Goal: Task Accomplishment & Management: Manage account settings

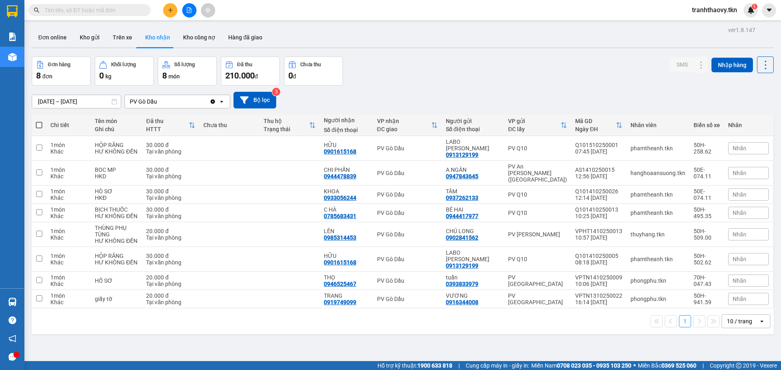
scroll to position [48, 0]
click at [237, 37] on button "Hàng đã giao" at bounding box center [245, 38] width 47 height 20
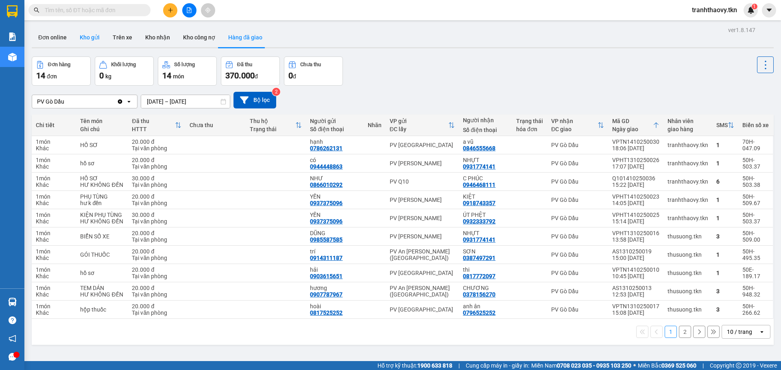
click at [89, 40] on button "Kho gửi" at bounding box center [89, 38] width 33 height 20
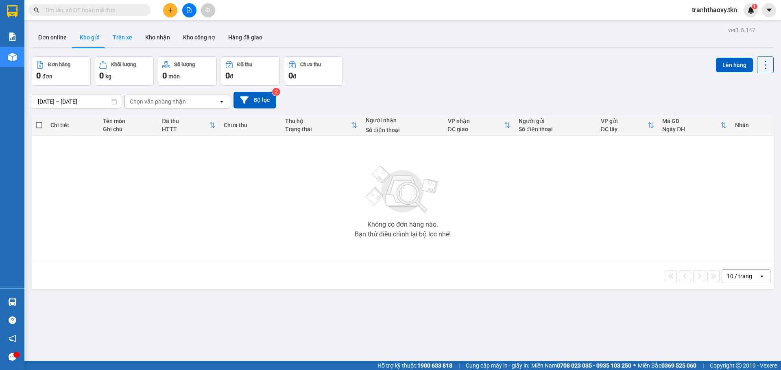
click at [125, 35] on button "Trên xe" at bounding box center [122, 38] width 33 height 20
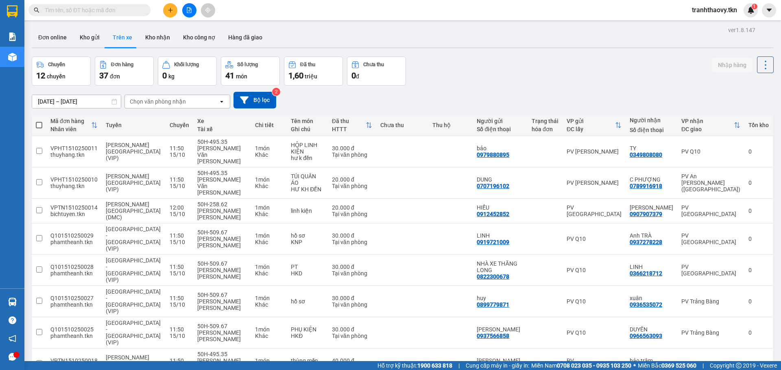
click at [133, 32] on button "Trên xe" at bounding box center [122, 38] width 33 height 20
click at [154, 37] on button "Kho nhận" at bounding box center [158, 38] width 38 height 20
type input "[DATE] – [DATE]"
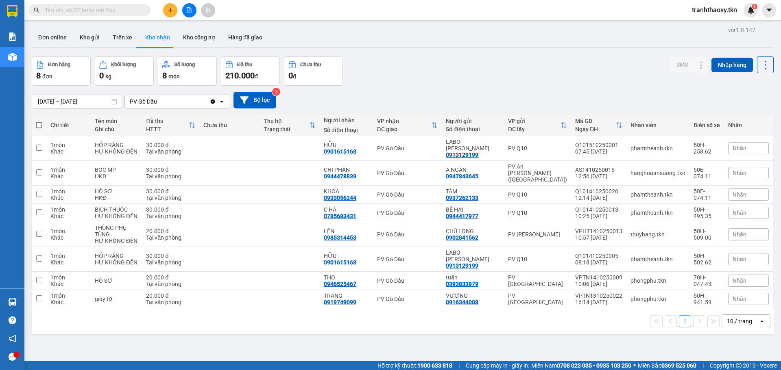
click at [78, 10] on input "text" at bounding box center [93, 10] width 96 height 9
paste input "0342833756"
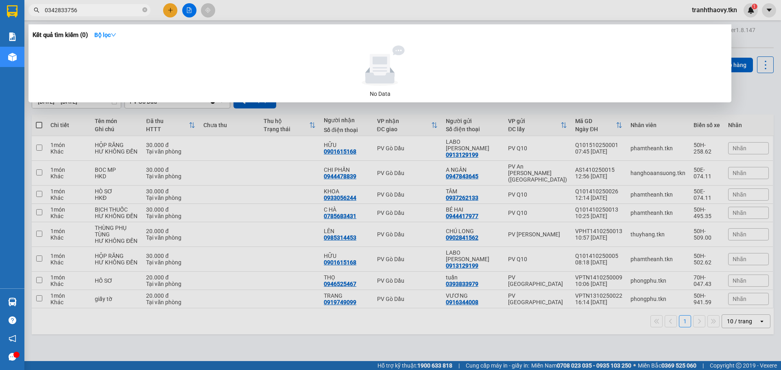
type input "0342833756"
click at [326, 110] on div at bounding box center [390, 185] width 781 height 370
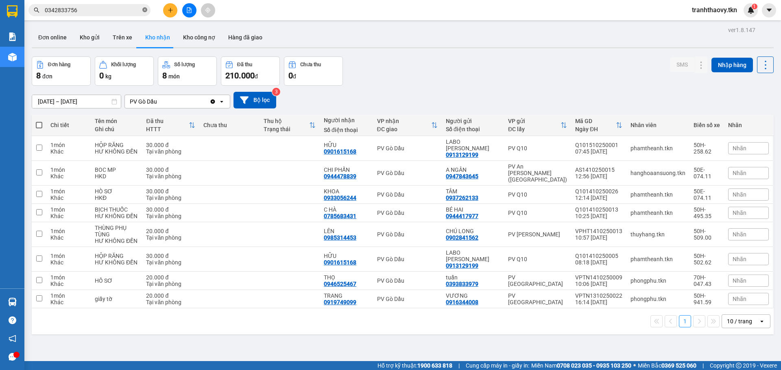
click at [145, 11] on icon "close-circle" at bounding box center [144, 9] width 5 height 5
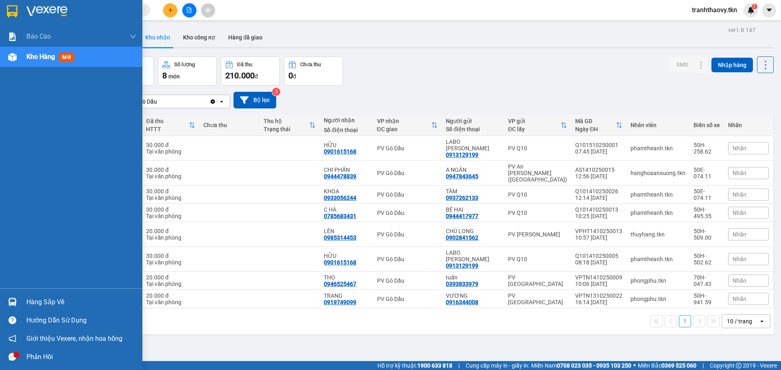
click at [24, 306] on div "Hàng sắp về" at bounding box center [71, 302] width 142 height 18
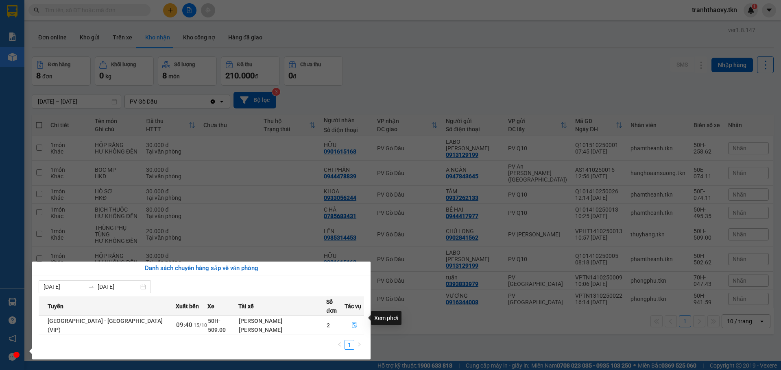
click at [351, 322] on icon "file-done" at bounding box center [354, 325] width 6 height 6
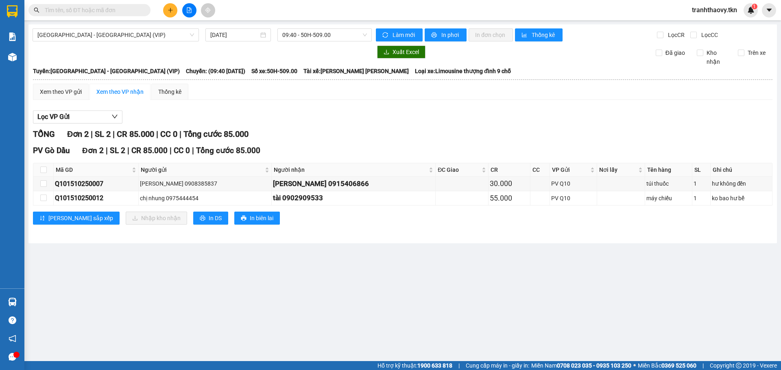
click at [48, 172] on th at bounding box center [43, 169] width 20 height 13
click at [46, 172] on input "checkbox" at bounding box center [43, 170] width 7 height 7
checkbox input "true"
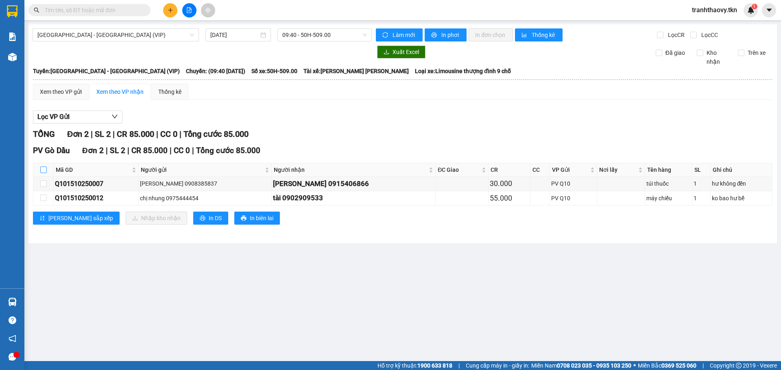
checkbox input "true"
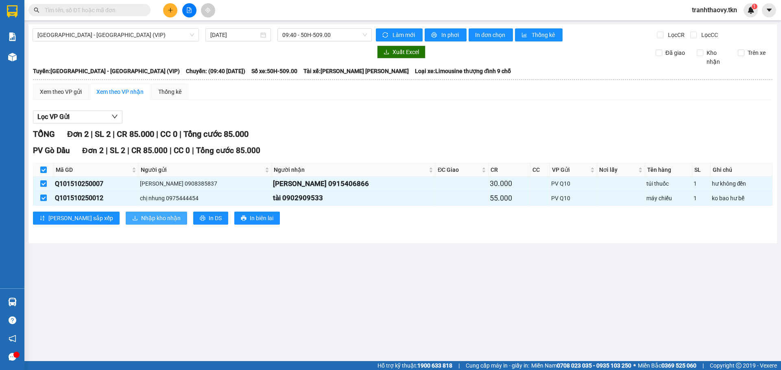
click at [141, 222] on span "Nhập kho nhận" at bounding box center [160, 218] width 39 height 9
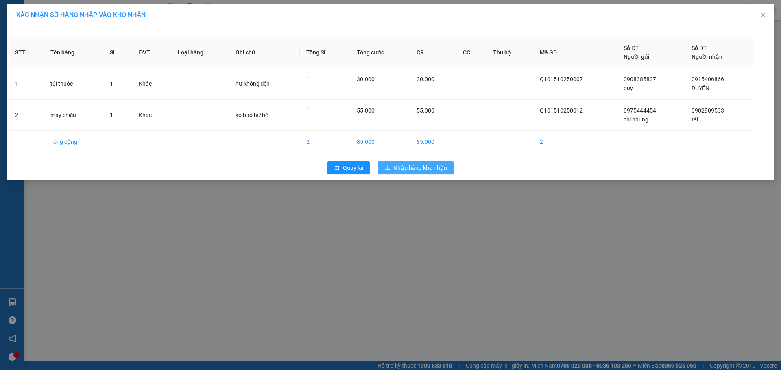
click at [404, 168] on span "Nhập hàng kho nhận" at bounding box center [420, 167] width 54 height 9
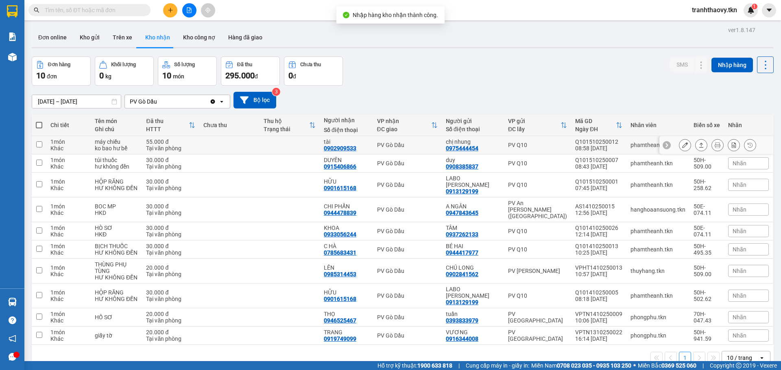
click at [302, 150] on td at bounding box center [289, 145] width 60 height 18
checkbox input "true"
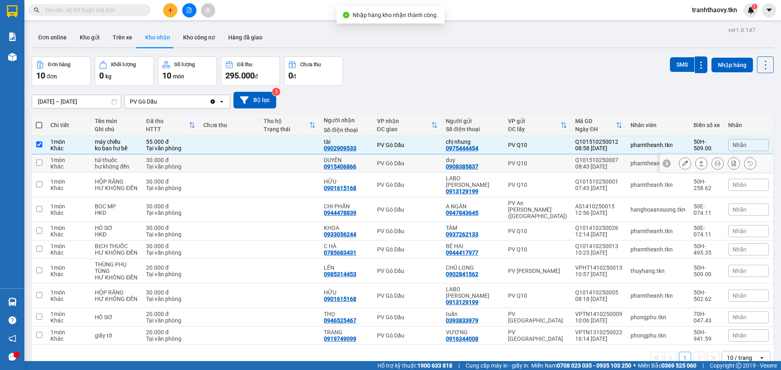
click at [298, 161] on td at bounding box center [289, 163] width 60 height 18
checkbox input "true"
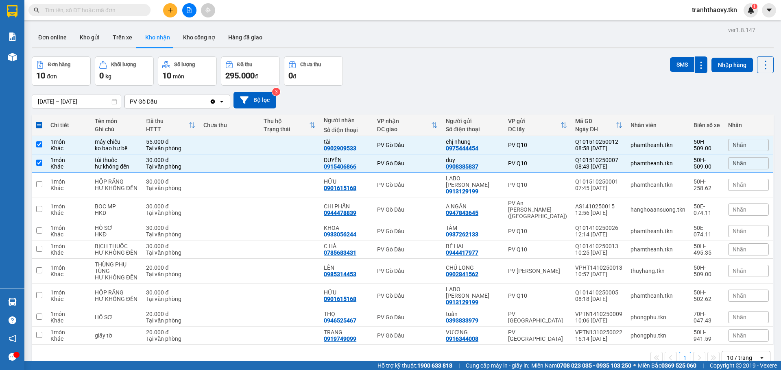
click at [668, 56] on div "ver 1.8.147 Đơn online Kho gửi Trên xe Kho [PERSON_NAME] công nợ Hàng đã [PERSO…" at bounding box center [402, 209] width 748 height 370
click at [669, 56] on div "ver 1.8.147 Đơn online Kho gửi Trên xe Kho [PERSON_NAME] công nợ Hàng đã [PERSO…" at bounding box center [402, 209] width 748 height 370
click at [670, 61] on button "SMS" at bounding box center [682, 64] width 24 height 15
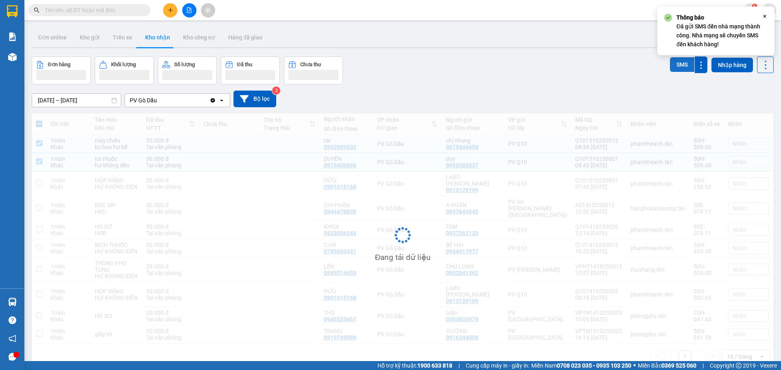
click at [670, 61] on button "SMS" at bounding box center [682, 64] width 24 height 15
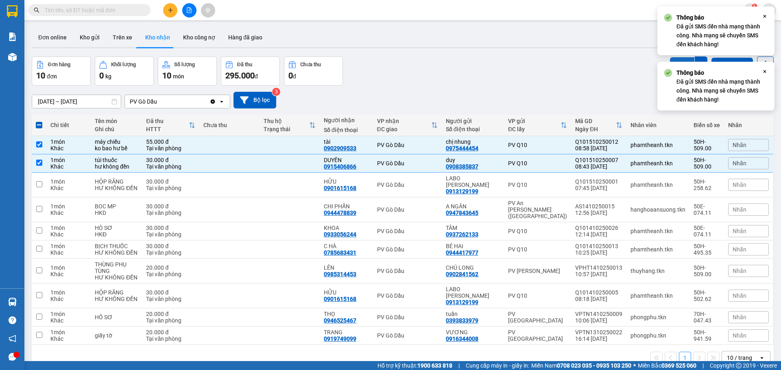
click at [670, 61] on button "SMS" at bounding box center [682, 64] width 24 height 15
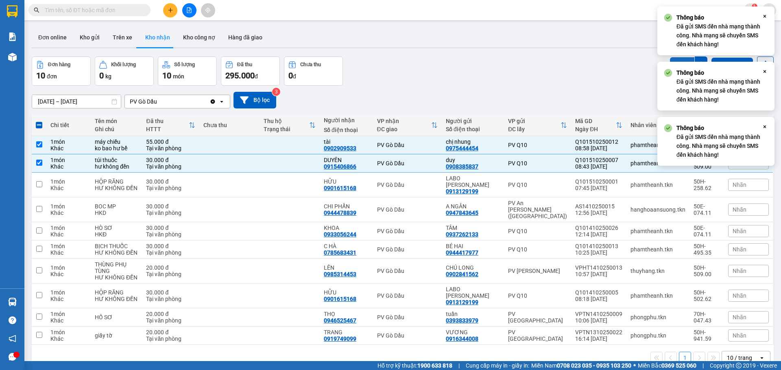
click at [670, 61] on button "SMS" at bounding box center [682, 64] width 24 height 15
click at [670, 60] on button "SMS" at bounding box center [682, 64] width 24 height 15
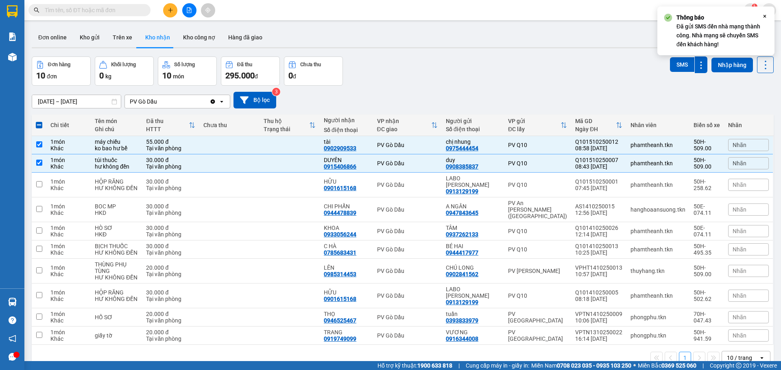
click at [468, 106] on div "[DATE] – [DATE] Press the down arrow key to interact with the calendar and sele…" at bounding box center [403, 100] width 742 height 17
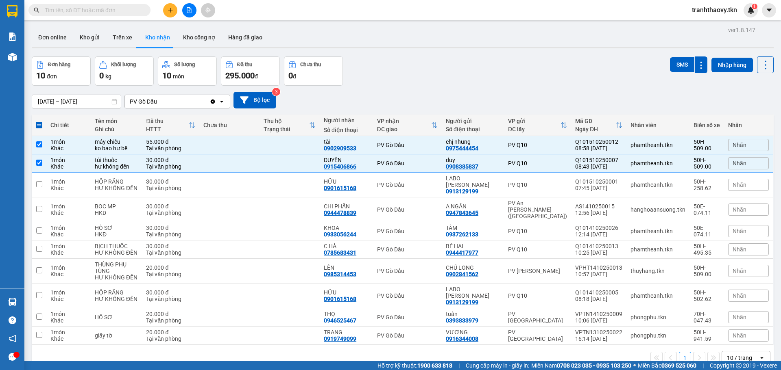
click at [324, 104] on div "[DATE] – [DATE] Press the down arrow key to interact with the calendar and sele…" at bounding box center [403, 100] width 742 height 17
click at [220, 147] on td at bounding box center [229, 145] width 60 height 18
checkbox input "false"
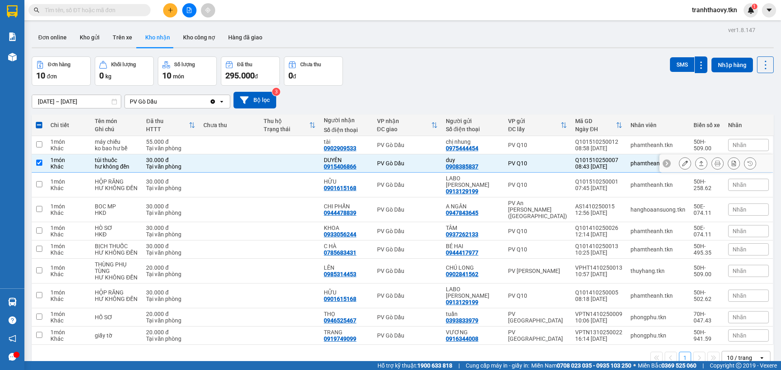
click at [212, 163] on td at bounding box center [229, 163] width 60 height 18
checkbox input "false"
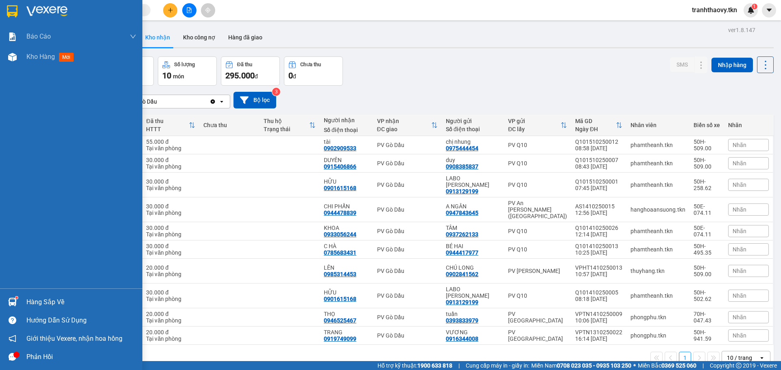
click at [16, 303] on img at bounding box center [12, 302] width 9 height 9
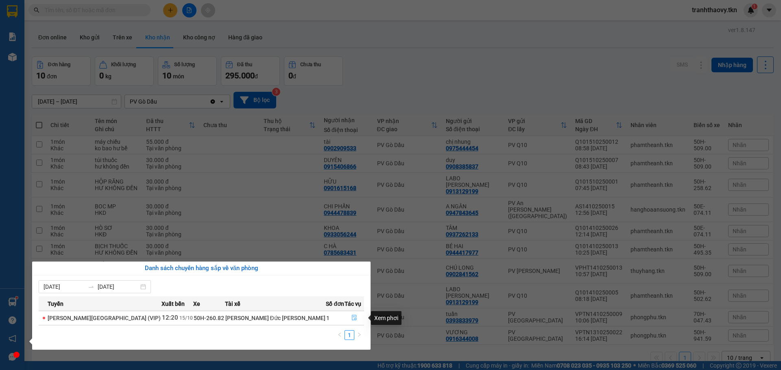
click at [351, 319] on icon "file-done" at bounding box center [354, 318] width 6 height 6
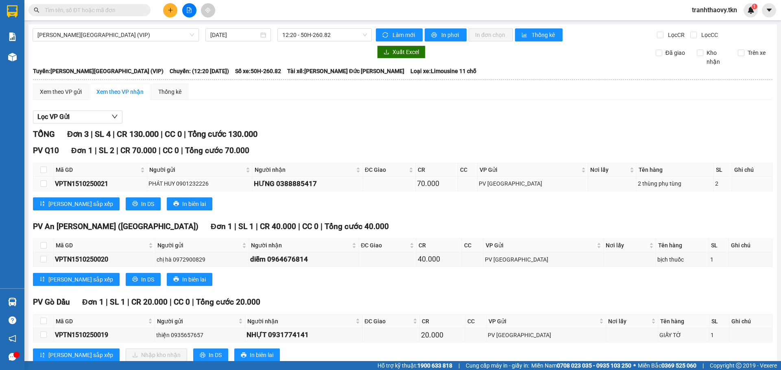
scroll to position [23, 0]
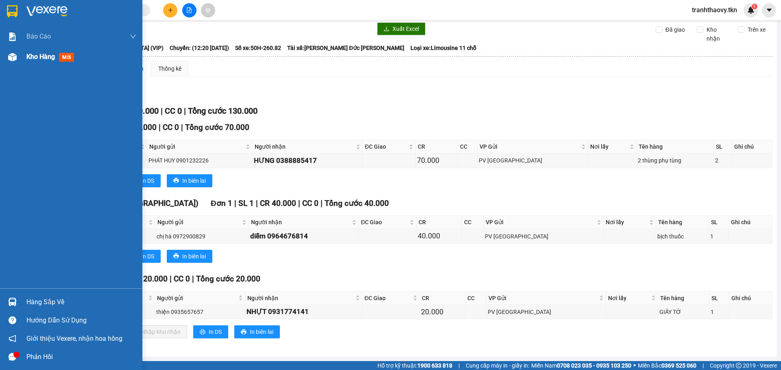
click at [28, 55] on span "Kho hàng" at bounding box center [40, 57] width 28 height 8
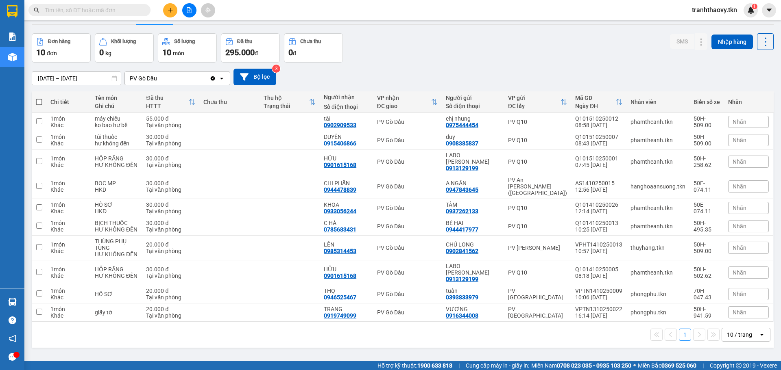
click at [280, 112] on th "Thu hộ Trạng thái" at bounding box center [289, 102] width 60 height 22
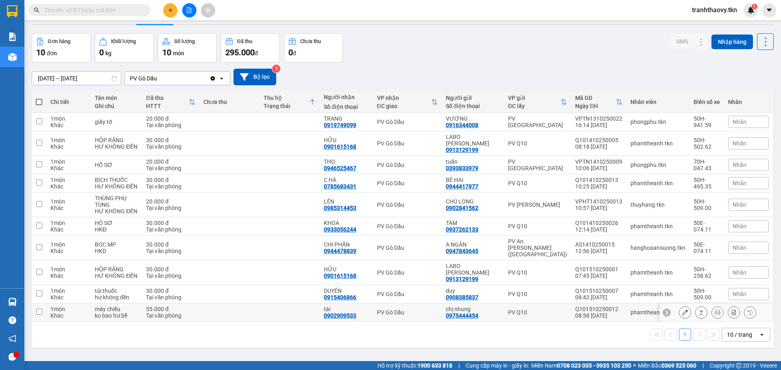
click at [312, 306] on td at bounding box center [289, 313] width 60 height 18
checkbox input "true"
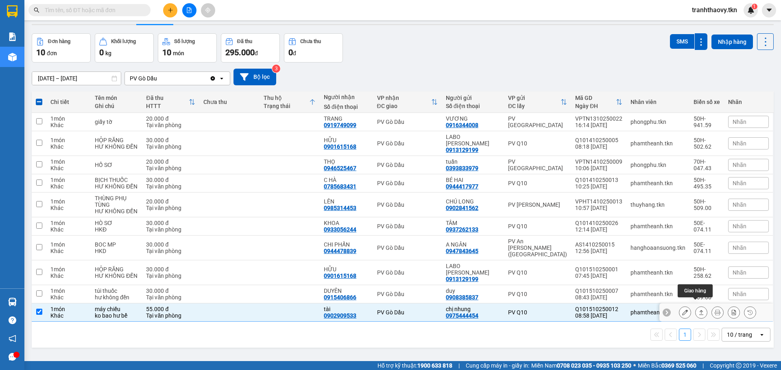
click at [699, 310] on icon at bounding box center [701, 312] width 4 height 5
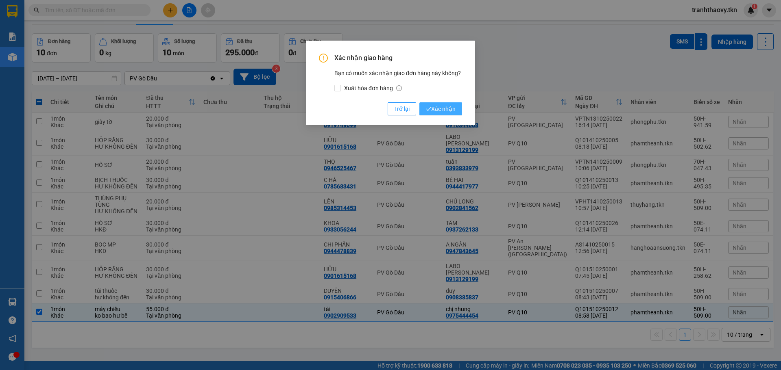
click at [461, 106] on button "Xác nhận" at bounding box center [440, 108] width 43 height 13
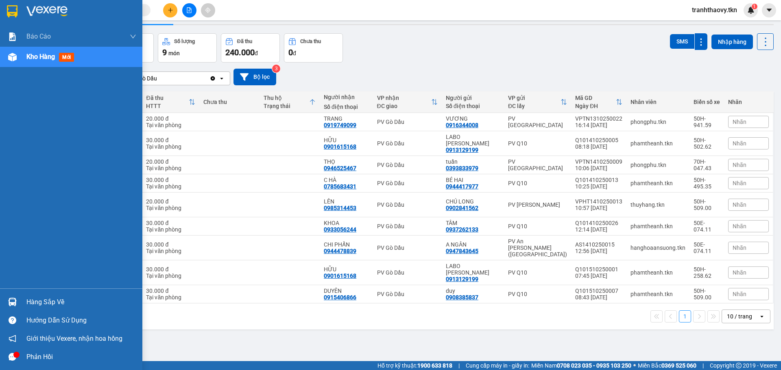
click at [26, 299] on div "Hàng sắp về" at bounding box center [71, 302] width 142 height 18
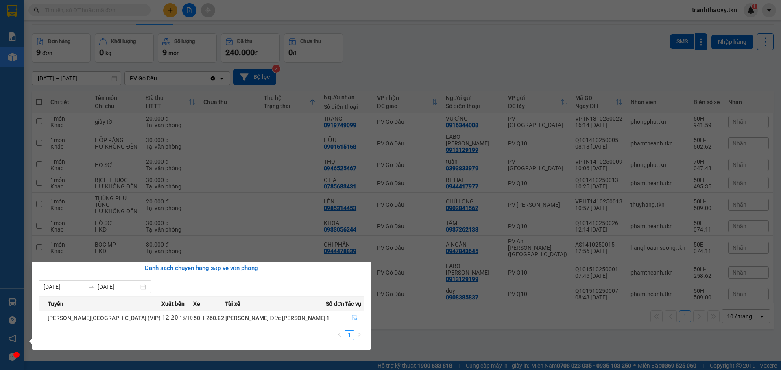
click at [251, 194] on section "Kết quả [PERSON_NAME] ( 0 ) Bộ lọc No Data tranhthaovy.tkn 1 [PERSON_NAME] [PER…" at bounding box center [390, 185] width 781 height 370
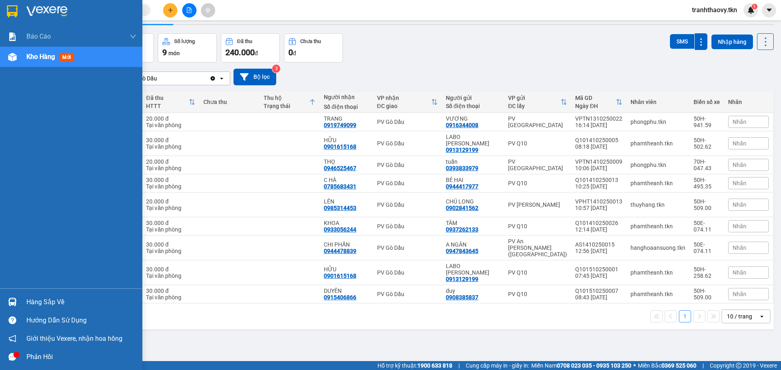
click at [13, 300] on img at bounding box center [12, 302] width 9 height 9
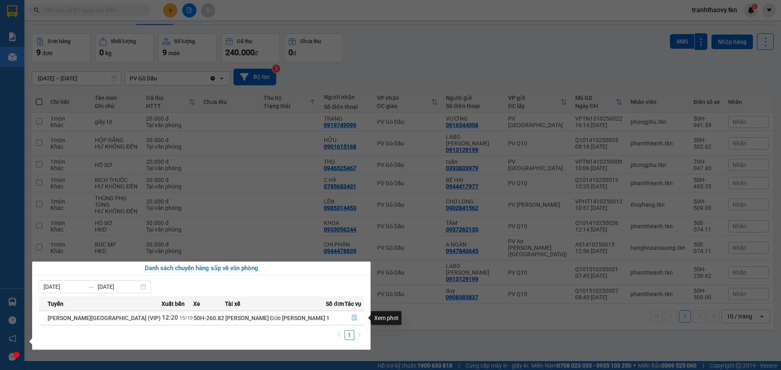
click at [352, 320] on button "button" at bounding box center [354, 318] width 19 height 13
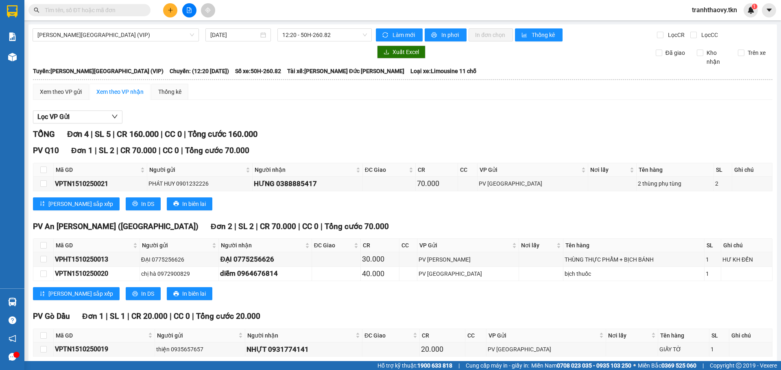
click at [48, 333] on th at bounding box center [43, 335] width 20 height 13
click at [47, 338] on th at bounding box center [43, 335] width 20 height 13
click at [46, 337] on input "checkbox" at bounding box center [43, 336] width 7 height 7
checkbox input "true"
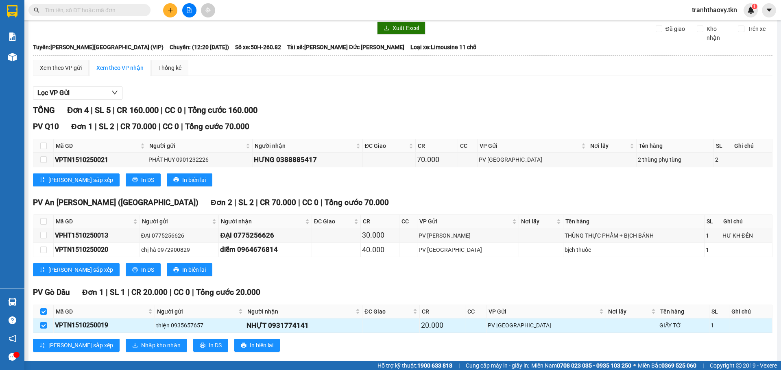
scroll to position [37, 0]
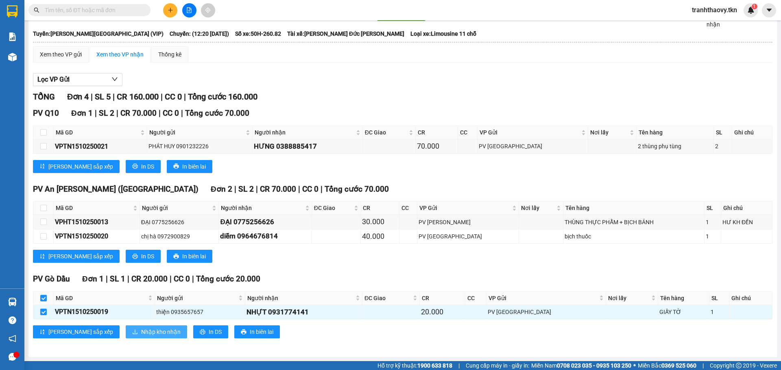
click at [126, 337] on button "Nhập kho nhận" at bounding box center [156, 332] width 61 height 13
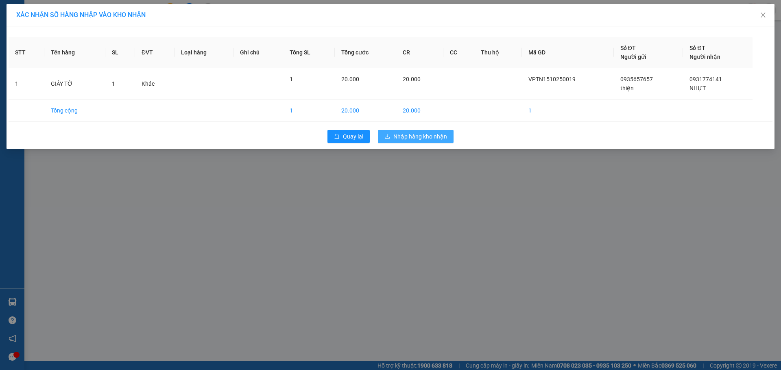
click at [435, 138] on span "Nhập hàng kho nhận" at bounding box center [420, 136] width 54 height 9
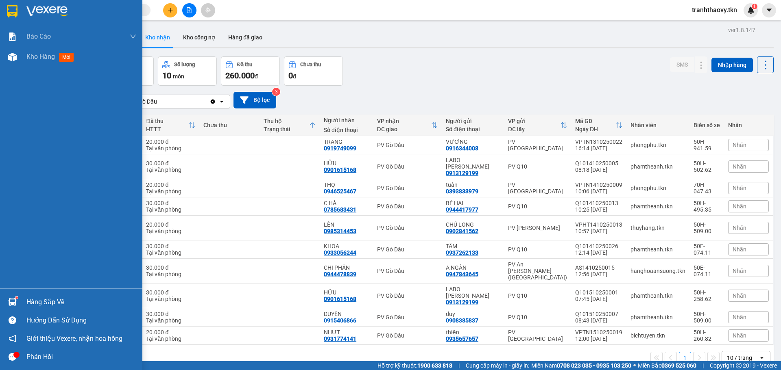
click at [22, 298] on div "Hàng sắp về" at bounding box center [71, 302] width 142 height 18
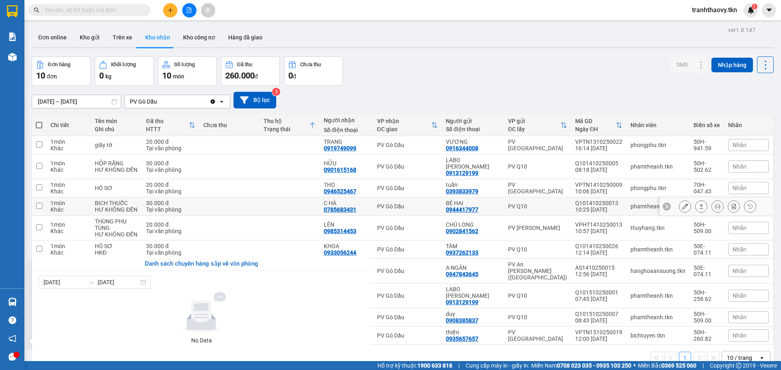
click at [311, 205] on section "Kết quả [PERSON_NAME] ( 0 ) Bộ lọc No Data tranhthaovy.tkn 1 [PERSON_NAME] [PER…" at bounding box center [390, 185] width 781 height 370
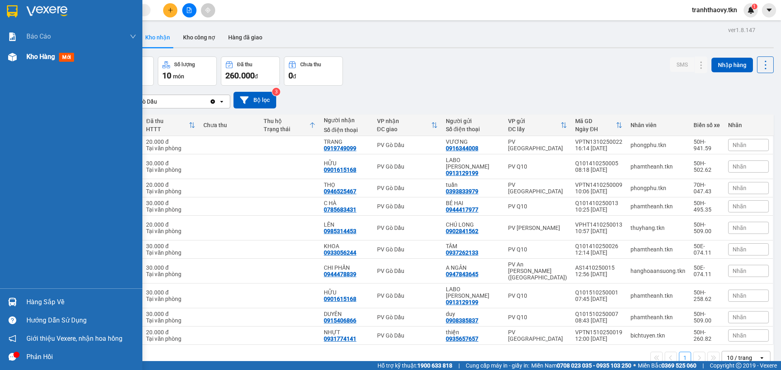
click at [34, 65] on div "Kho hàng mới" at bounding box center [81, 57] width 110 height 20
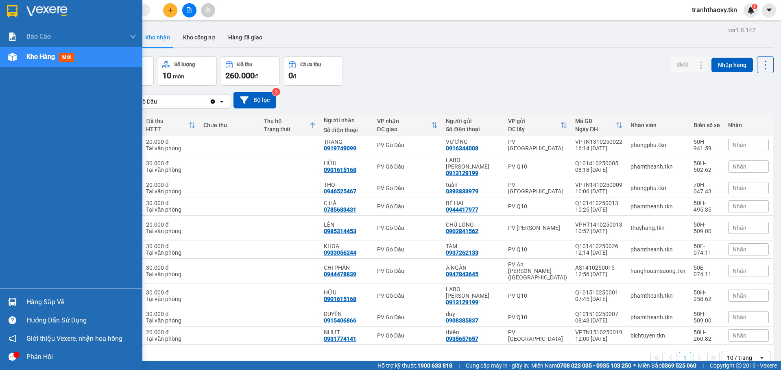
click at [17, 308] on div at bounding box center [12, 302] width 14 height 14
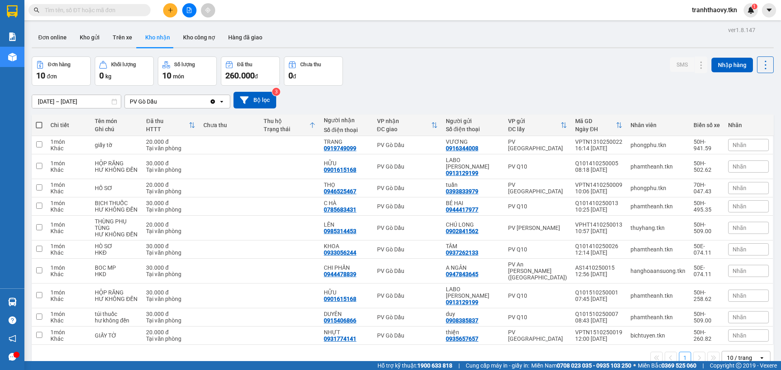
click at [401, 98] on section "Kết quả [PERSON_NAME] ( 0 ) Bộ lọc No Data tranhthaovy.tkn 1 [PERSON_NAME] [PER…" at bounding box center [390, 185] width 781 height 370
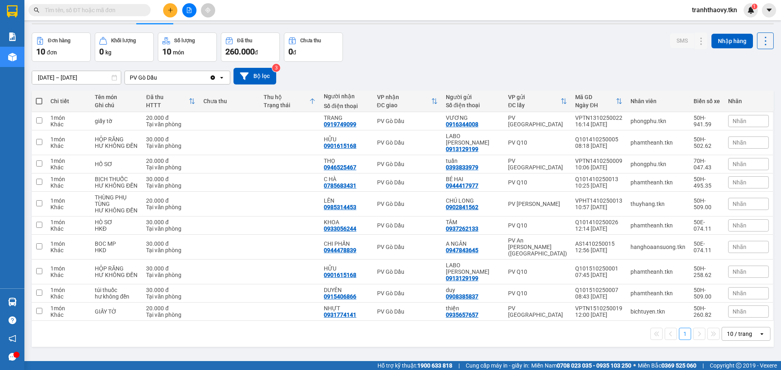
scroll to position [37, 0]
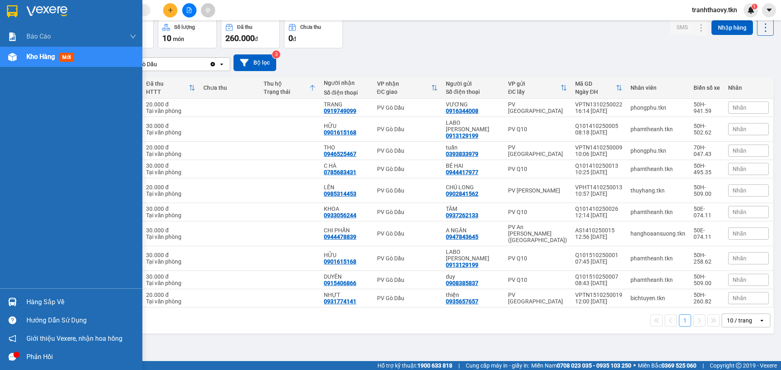
drag, startPoint x: 3, startPoint y: 303, endPoint x: 15, endPoint y: 300, distance: 13.1
click at [3, 303] on div "Hàng sắp về" at bounding box center [71, 302] width 142 height 18
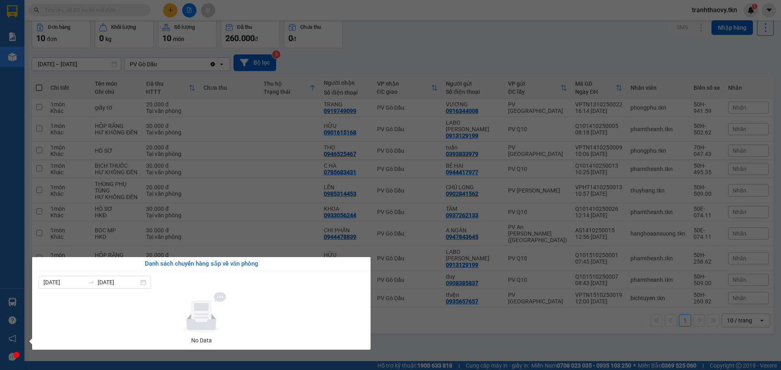
click at [370, 157] on section "Kết quả [PERSON_NAME] ( 0 ) Bộ lọc No Data tranhthaovy.tkn 1 [PERSON_NAME] [PER…" at bounding box center [390, 185] width 781 height 370
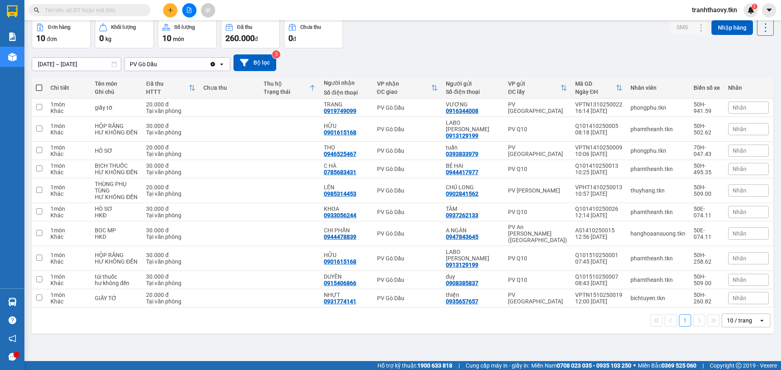
click at [62, 5] on span at bounding box center [89, 10] width 122 height 12
click at [62, 7] on input "text" at bounding box center [93, 10] width 96 height 9
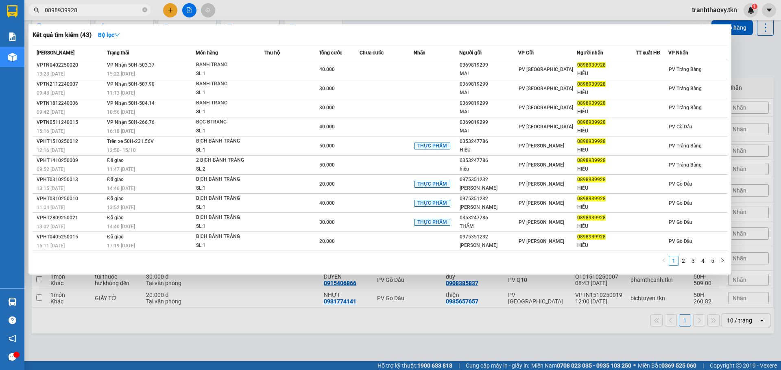
type input "0898939928"
